Goal: Understand process/instructions: Learn how to perform a task or action

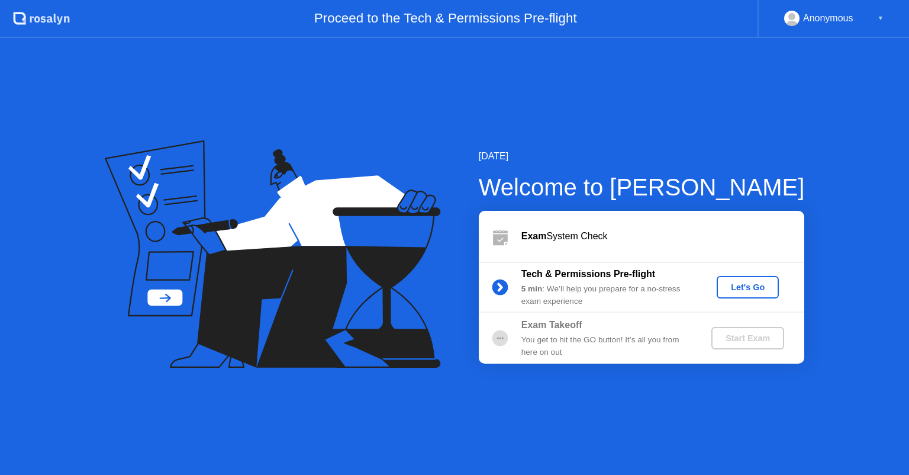
click at [729, 285] on div "Let's Go" at bounding box center [748, 286] width 53 height 9
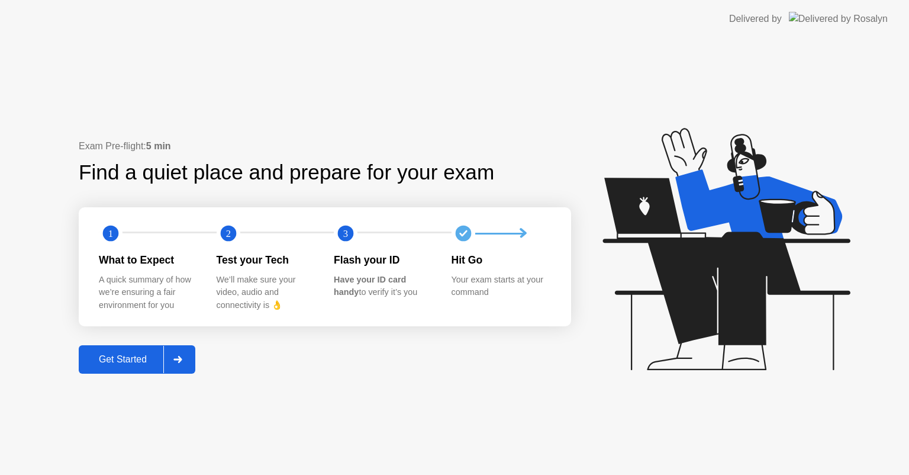
click at [141, 358] on div "Get Started" at bounding box center [122, 359] width 81 height 11
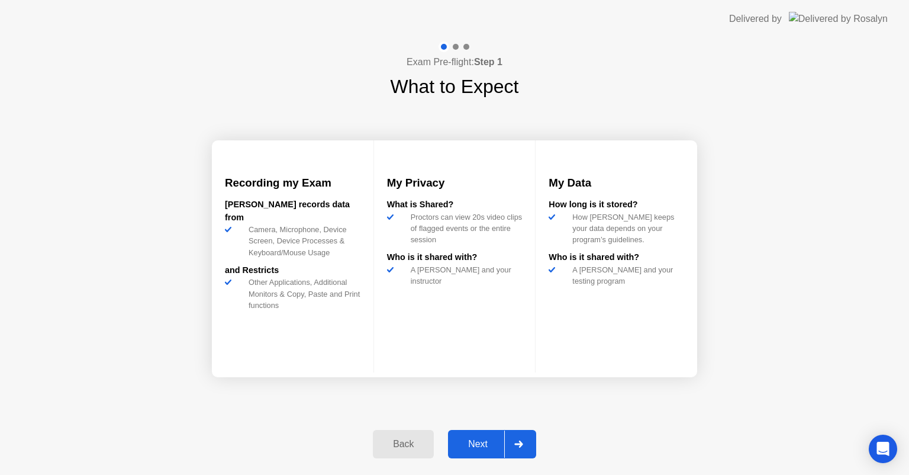
click at [496, 442] on div "Next" at bounding box center [478, 444] width 53 height 11
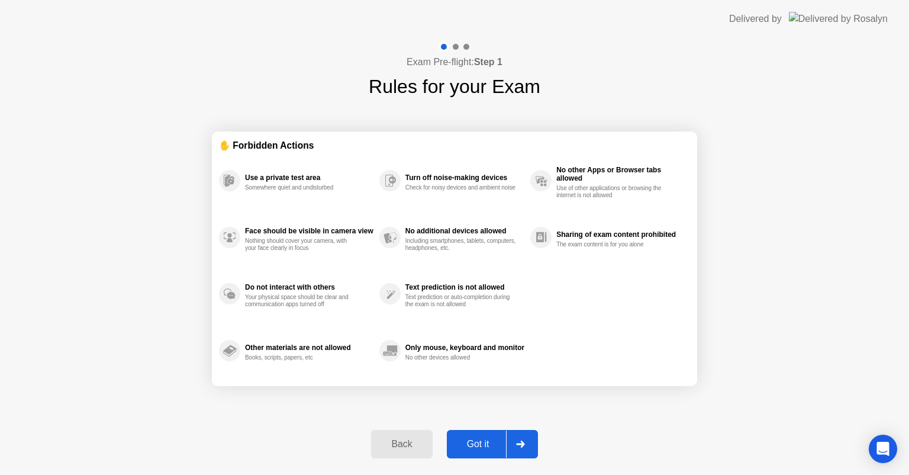
click at [484, 443] on div "Got it" at bounding box center [479, 444] width 56 height 11
select select "**********"
select select "*******"
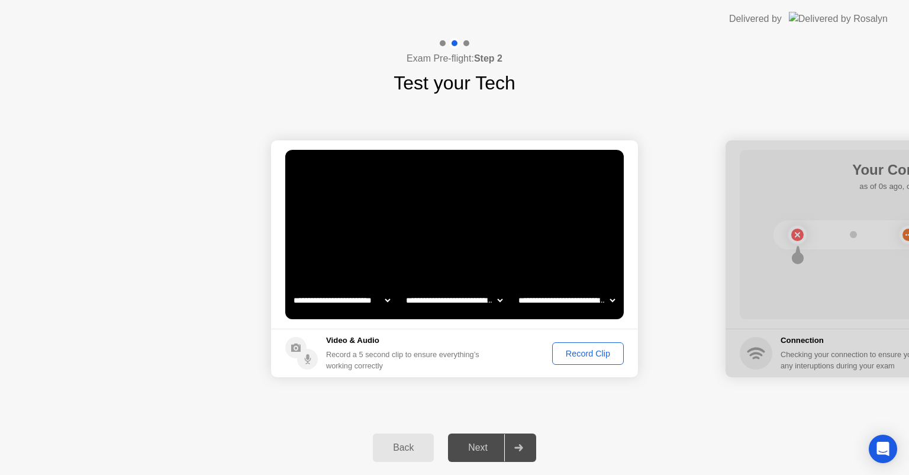
click at [586, 349] on div "Record Clip" at bounding box center [588, 353] width 63 height 9
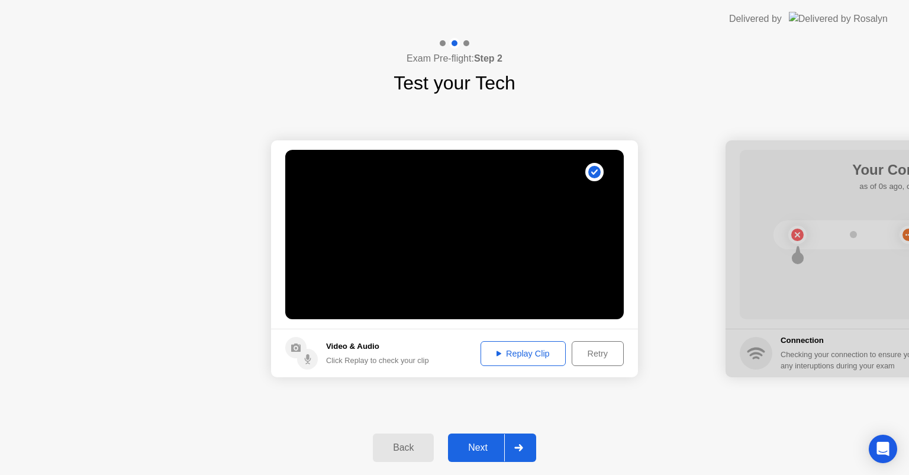
click at [487, 448] on div "Next" at bounding box center [478, 447] width 53 height 11
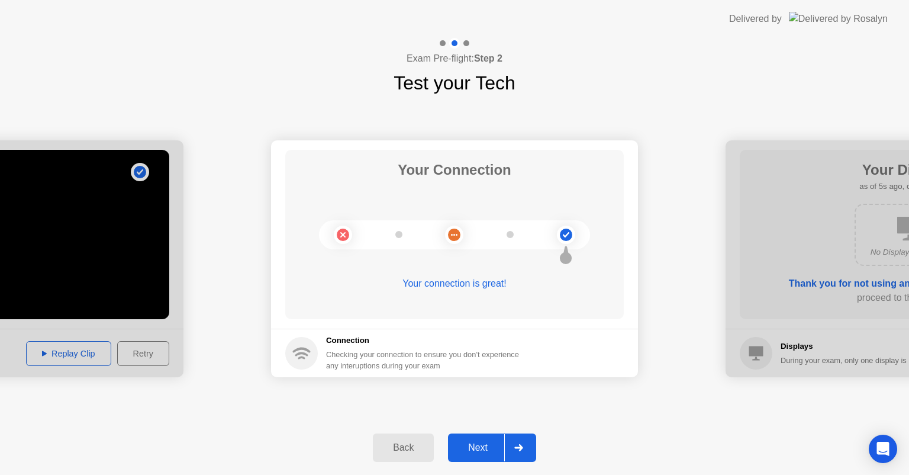
click at [488, 444] on div "Next" at bounding box center [478, 447] width 53 height 11
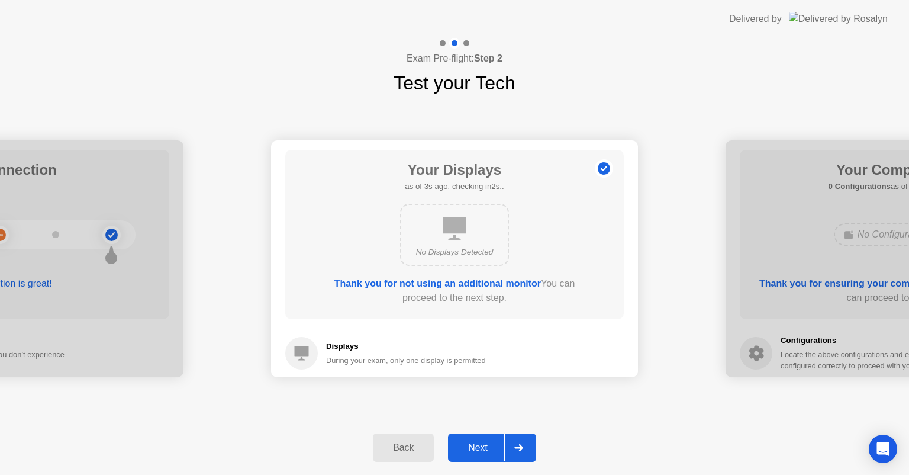
click at [488, 444] on div "Next" at bounding box center [478, 447] width 53 height 11
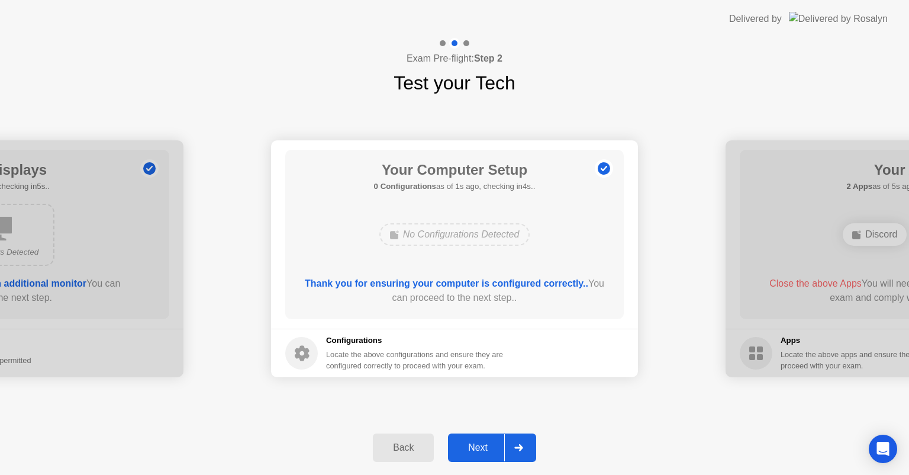
click at [488, 444] on div "Next" at bounding box center [478, 447] width 53 height 11
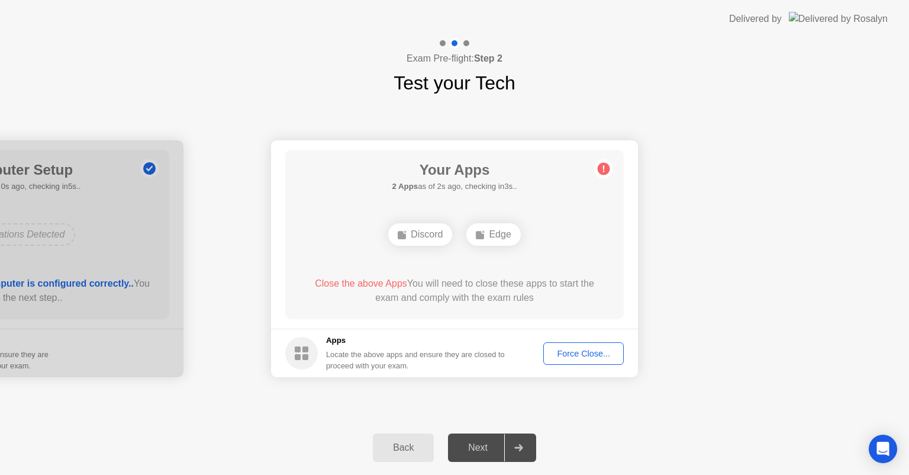
click at [594, 340] on footer "Apps Locate the above apps and ensure they are closed to proceed with your exam…" at bounding box center [454, 353] width 367 height 49
click at [588, 356] on div "Force Close..." at bounding box center [584, 353] width 72 height 9
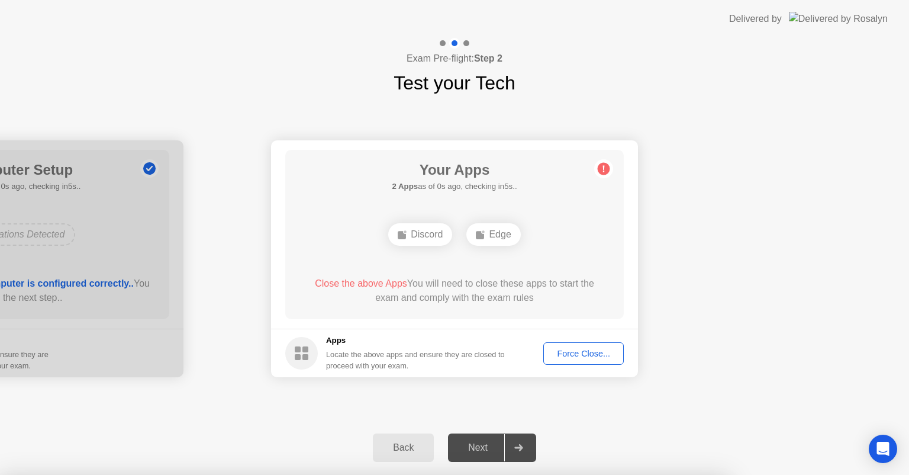
click at [599, 474] on div at bounding box center [454, 475] width 909 height 0
click at [478, 474] on div at bounding box center [454, 475] width 909 height 0
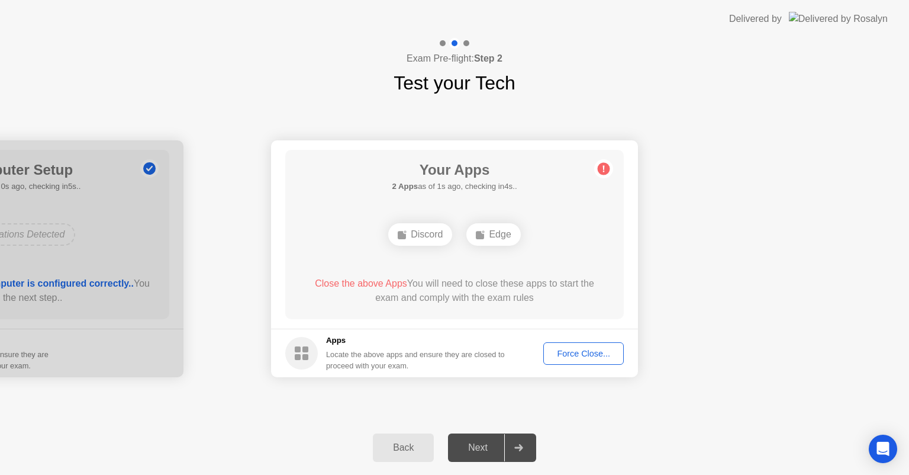
click at [596, 363] on button "Force Close..." at bounding box center [584, 353] width 81 height 23
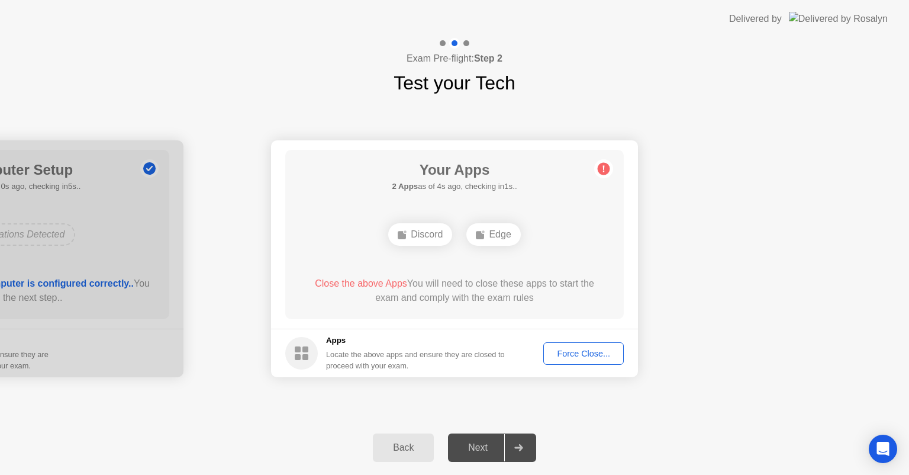
click at [396, 459] on button "Back" at bounding box center [403, 447] width 61 height 28
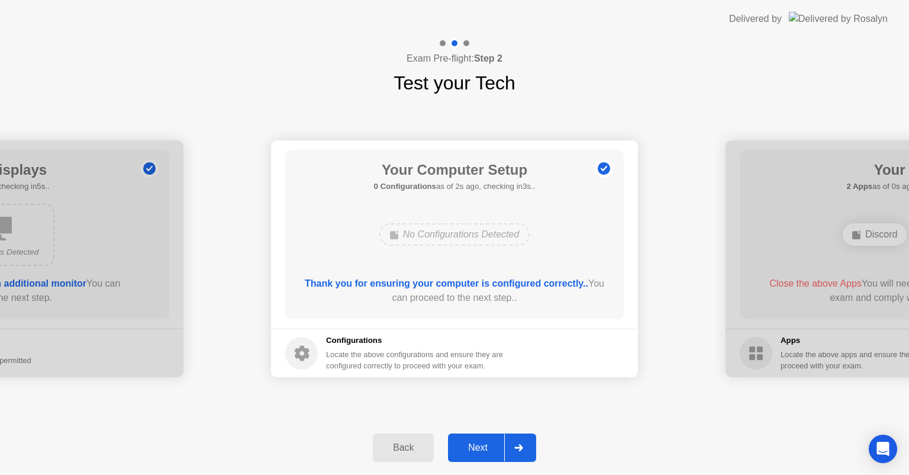
drag, startPoint x: 525, startPoint y: 450, endPoint x: 520, endPoint y: 459, distance: 10.9
click at [525, 451] on div at bounding box center [518, 447] width 28 height 27
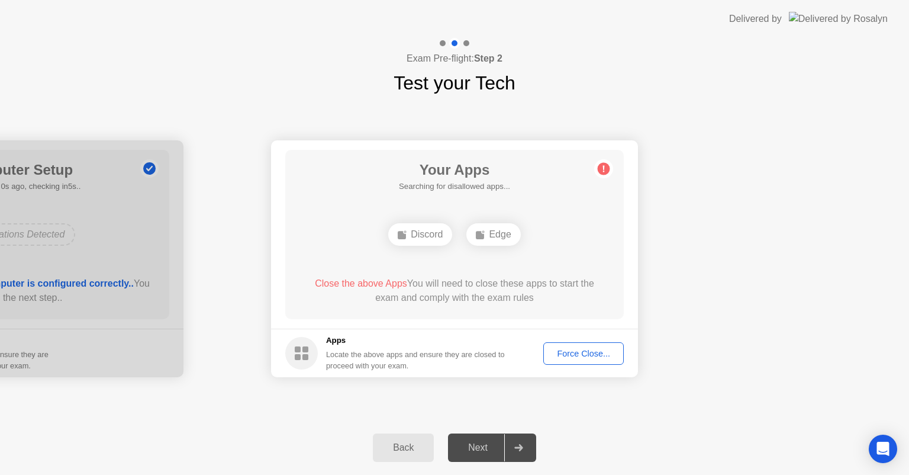
click at [431, 236] on div "Discord" at bounding box center [420, 234] width 64 height 23
click at [605, 357] on div "Force Close..." at bounding box center [584, 353] width 72 height 9
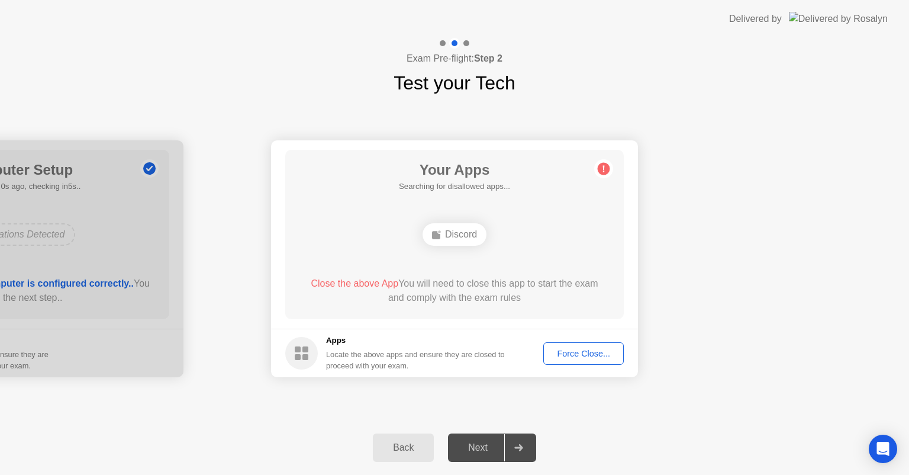
click at [600, 355] on div "Force Close..." at bounding box center [584, 353] width 72 height 9
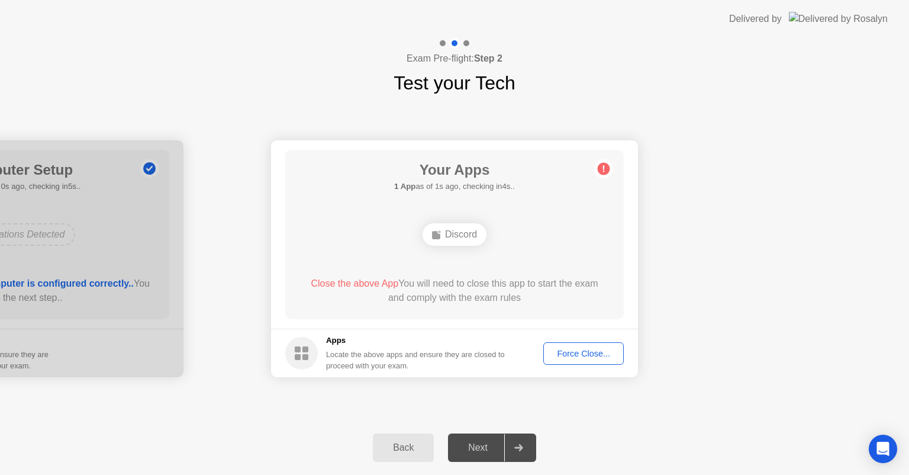
drag, startPoint x: 621, startPoint y: 388, endPoint x: 599, endPoint y: 358, distance: 37.3
click at [599, 358] on div "Force Close..." at bounding box center [584, 353] width 72 height 9
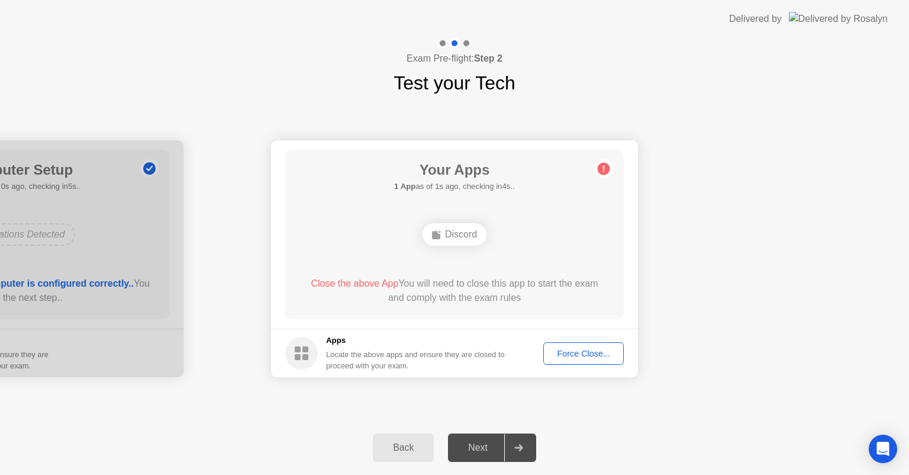
click at [301, 354] on circle at bounding box center [301, 353] width 33 height 33
click at [581, 353] on div "Force Close..." at bounding box center [584, 353] width 72 height 9
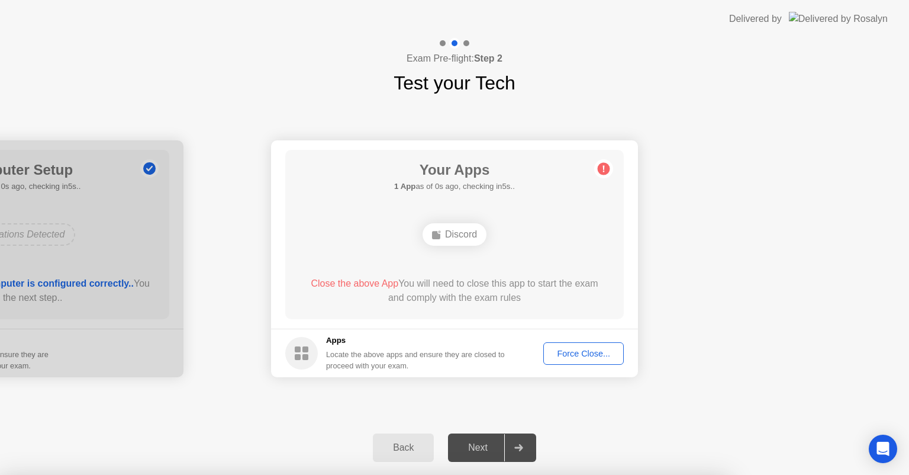
drag, startPoint x: 499, startPoint y: 293, endPoint x: 396, endPoint y: 317, distance: 105.4
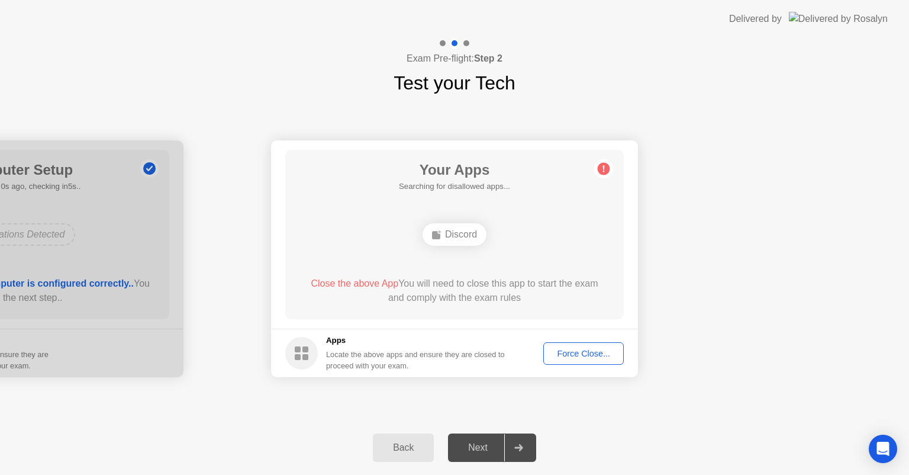
click at [605, 358] on div "Force Close..." at bounding box center [584, 353] width 72 height 9
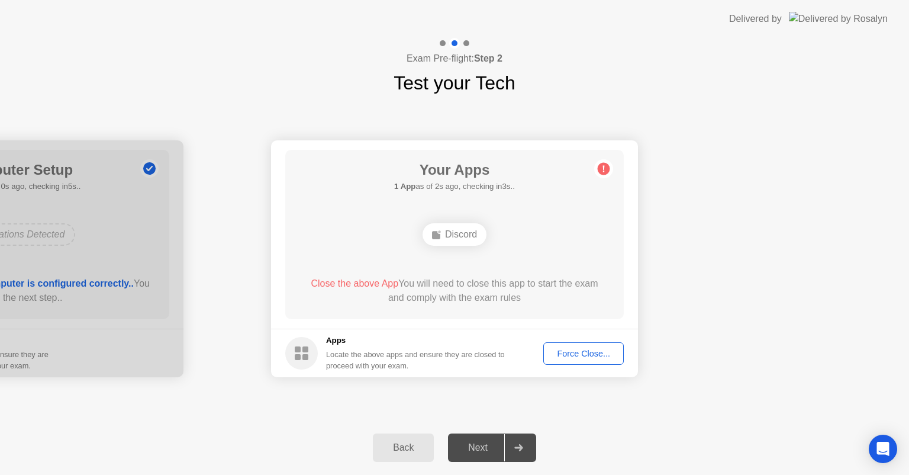
click at [575, 355] on div "Force Close..." at bounding box center [584, 353] width 72 height 9
